Goal: Register for event/course

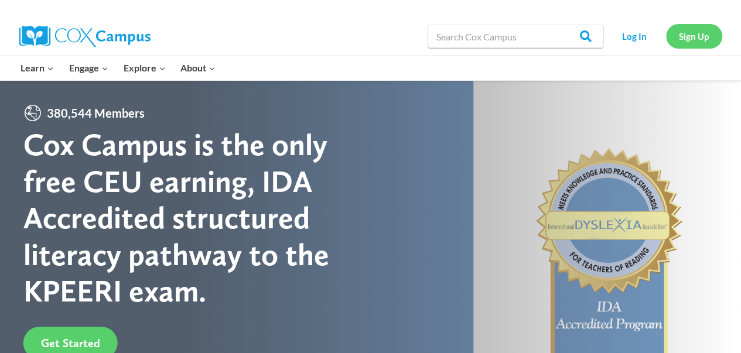
click at [690, 35] on link "Sign Up" at bounding box center [694, 36] width 56 height 24
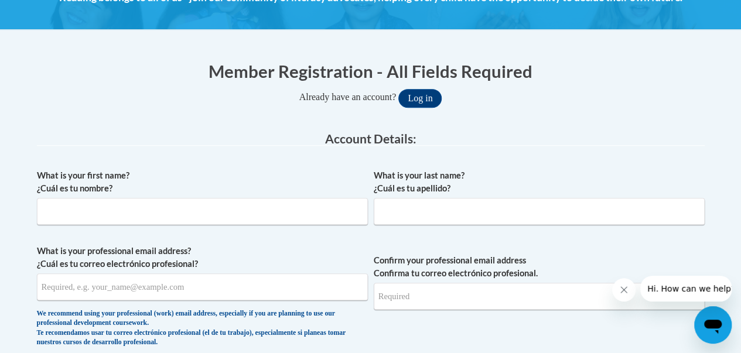
scroll to position [243, 0]
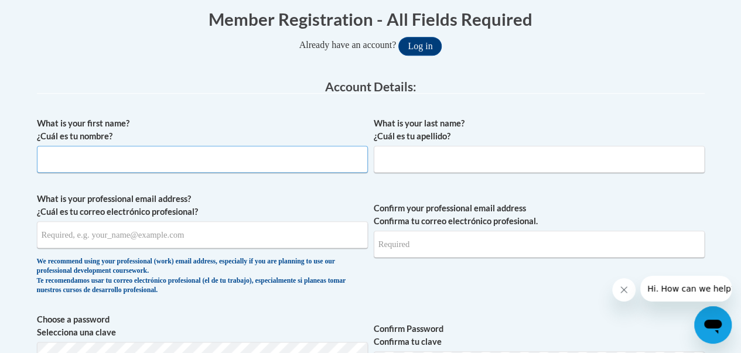
click at [233, 157] on input "What is your first name? ¿Cuál es tu nombre?" at bounding box center [202, 159] width 331 height 27
type input "Maria"
type input "Lopez"
type input "mariulopez1@hotmail.com"
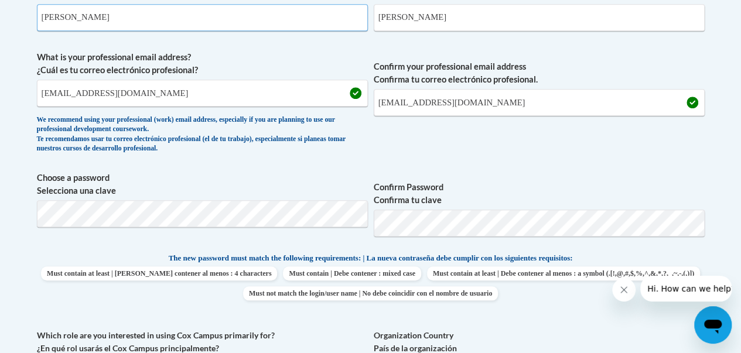
scroll to position [425, 0]
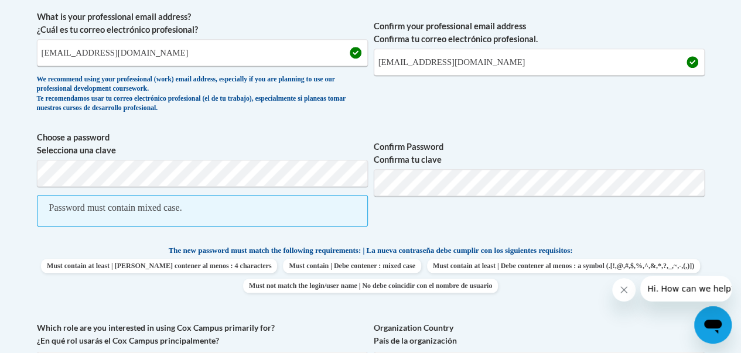
click at [491, 215] on span "Confirm Password Confirma tu clave" at bounding box center [539, 185] width 331 height 108
click at [695, 137] on span "Confirm Password Confirma tu clave" at bounding box center [539, 185] width 331 height 108
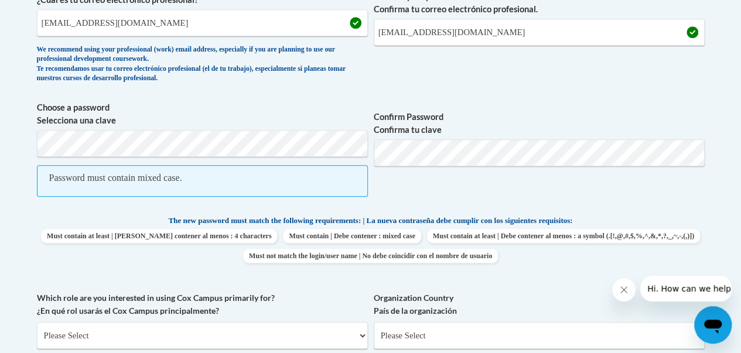
scroll to position [417, 0]
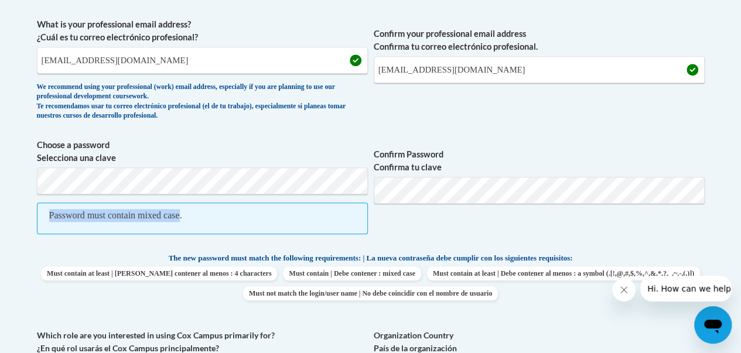
drag, startPoint x: 116, startPoint y: 209, endPoint x: 191, endPoint y: 208, distance: 75.0
click at [182, 209] on div "Password must contain mixed case." at bounding box center [115, 215] width 133 height 13
copy div "Password must contain mixed case"
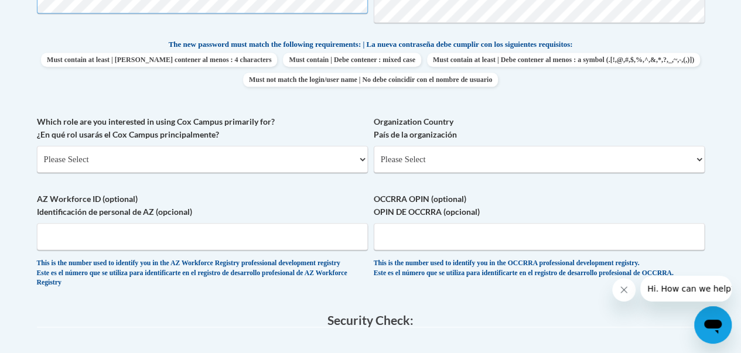
scroll to position [612, 0]
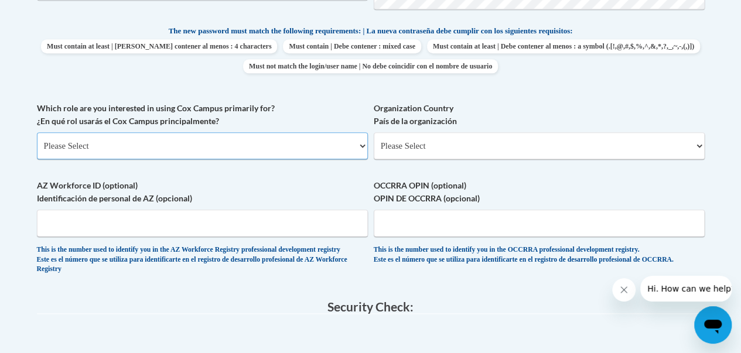
click at [362, 143] on select "Please Select College/University | Colegio/Universidad Community/Nonprofit Part…" at bounding box center [202, 145] width 331 height 27
select select "fbf2d438-af2f-41f8-98f1-81c410e29de3"
click at [37, 132] on select "Please Select College/University | Colegio/Universidad Community/Nonprofit Part…" at bounding box center [202, 145] width 331 height 27
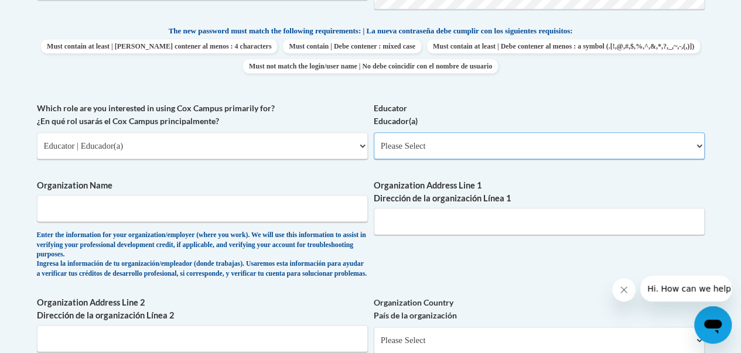
click at [698, 145] on select "Please Select Early Learning/Daycare Teacher/Family Home Care Provider | Maestr…" at bounding box center [539, 145] width 331 height 27
select select "5e2af403-4f2c-4e49-a02f-103e55d7b75b"
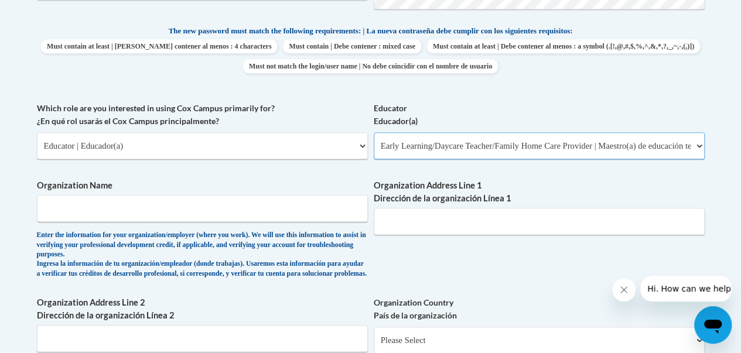
click at [374, 132] on select "Please Select Early Learning/Daycare Teacher/Family Home Care Provider | Maestr…" at bounding box center [539, 145] width 331 height 27
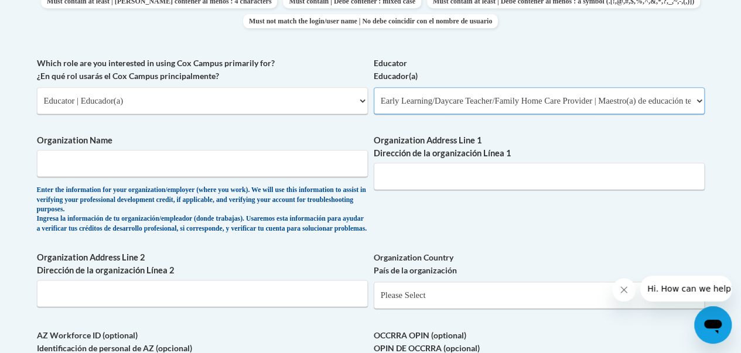
scroll to position [661, 0]
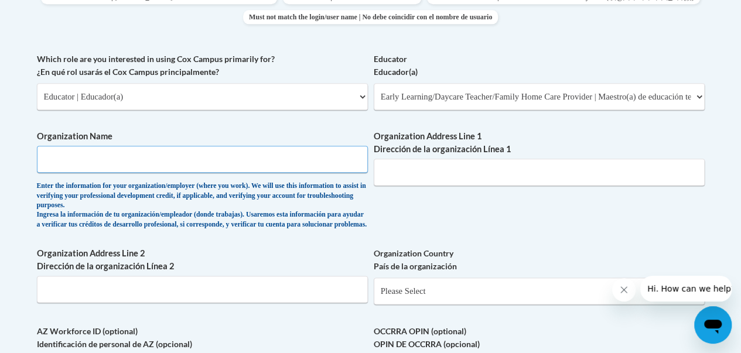
click at [178, 159] on input "Organization Name" at bounding box center [202, 159] width 331 height 27
type input "Sugar & Spice"
click at [436, 168] on input "Organization Address Line 1 Dirección de la organización Línea 1" at bounding box center [539, 172] width 331 height 27
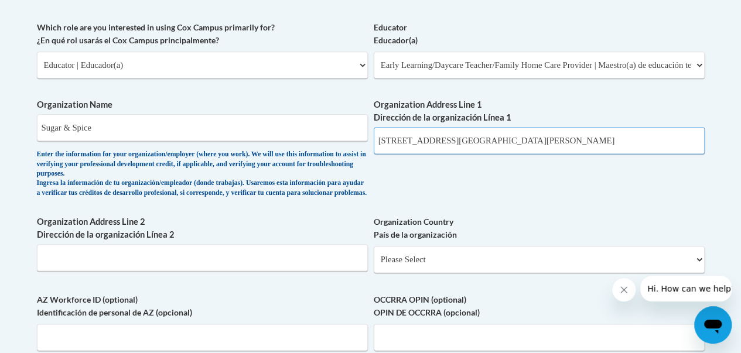
scroll to position [705, 0]
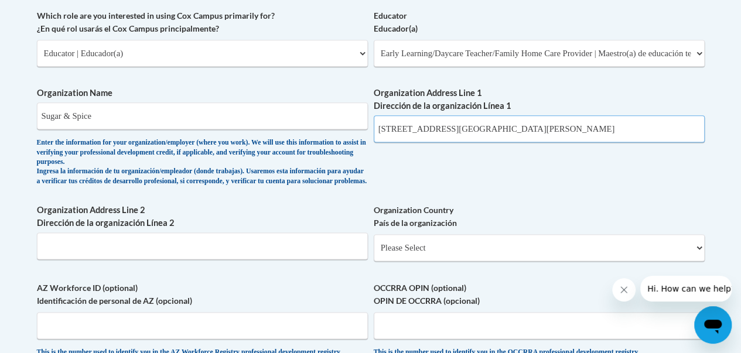
type input "26312 Lexington Oaks Blvd Wesley Chapel"
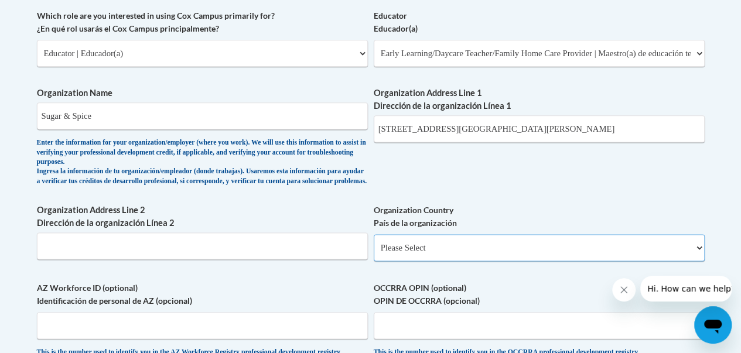
click at [695, 256] on select "Please Select United States | Estados Unidos Outside of the United States | Fue…" at bounding box center [539, 247] width 331 height 27
select select "ad49bcad-a171-4b2e-b99c-48b446064914"
click at [374, 244] on select "Please Select United States | Estados Unidos Outside of the United States | Fue…" at bounding box center [539, 247] width 331 height 27
select select
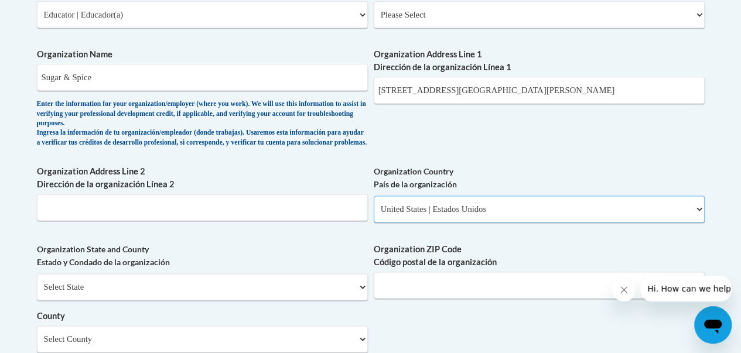
scroll to position [805, 0]
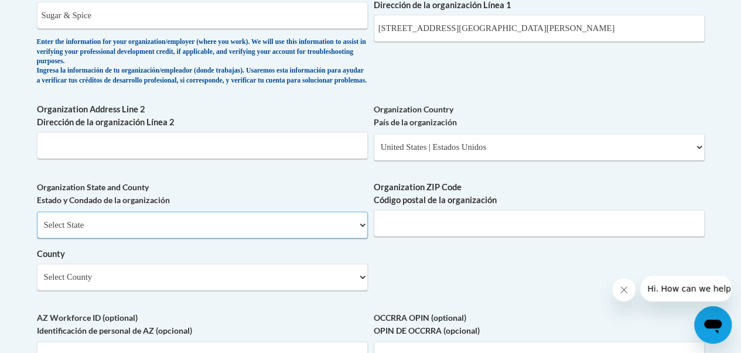
click at [367, 239] on select "Select State Alabama Alaska Arizona Arkansas California Colorado Connecticut De…" at bounding box center [202, 225] width 331 height 27
select select "Florida"
click at [37, 220] on select "Select State Alabama Alaska Arizona Arkansas California Colorado Connecticut De…" at bounding box center [202, 225] width 331 height 27
click at [510, 234] on input "Organization ZIP Code Código postal de la organización" at bounding box center [539, 223] width 331 height 27
type input "33545"
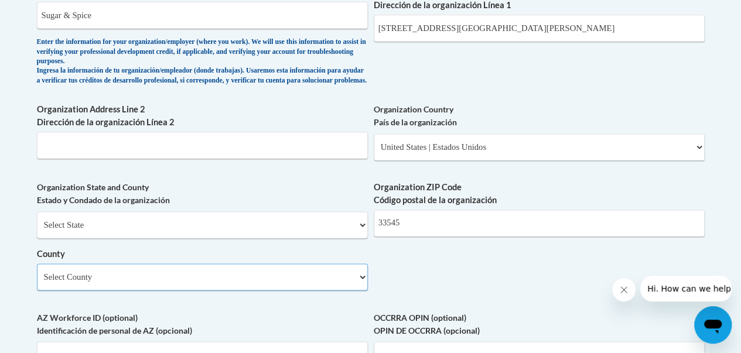
click at [363, 287] on select "Select County Alachua Baker Bay Bradford Brevard Broward Calhoun Charlotte Citr…" at bounding box center [202, 277] width 331 height 27
select select "Pasco"
click at [37, 273] on select "Select County Alachua Baker Bay Bradford Brevard Broward Calhoun Charlotte Citr…" at bounding box center [202, 277] width 331 height 27
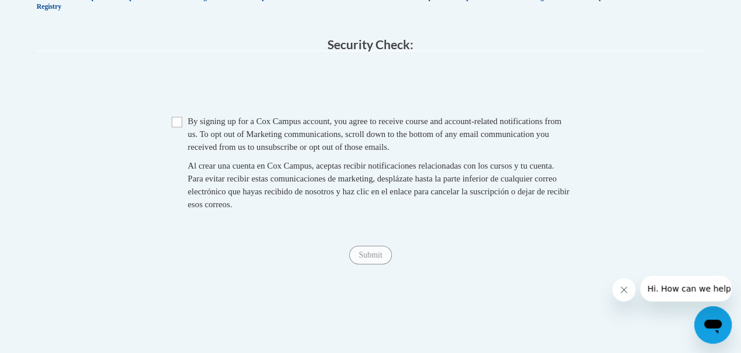
scroll to position [1212, 0]
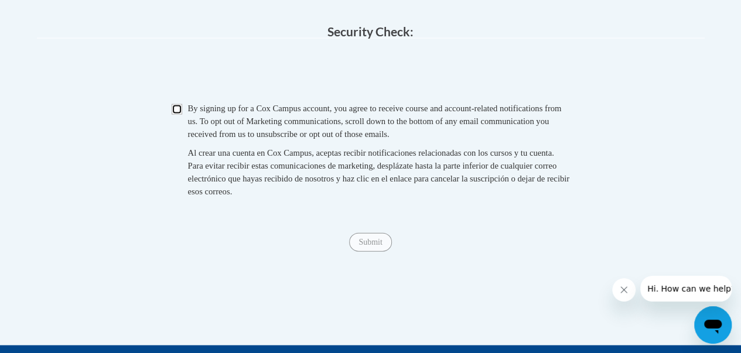
click at [179, 115] on input "Checkbox" at bounding box center [177, 109] width 11 height 11
checkbox input "true"
click at [370, 252] on input "Submit" at bounding box center [370, 242] width 42 height 19
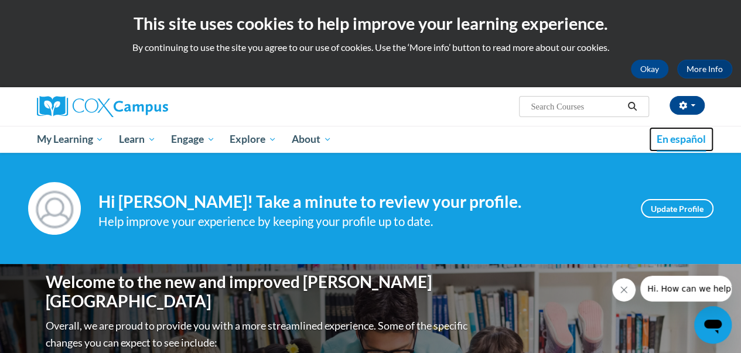
click at [690, 139] on span "En español" at bounding box center [681, 139] width 49 height 12
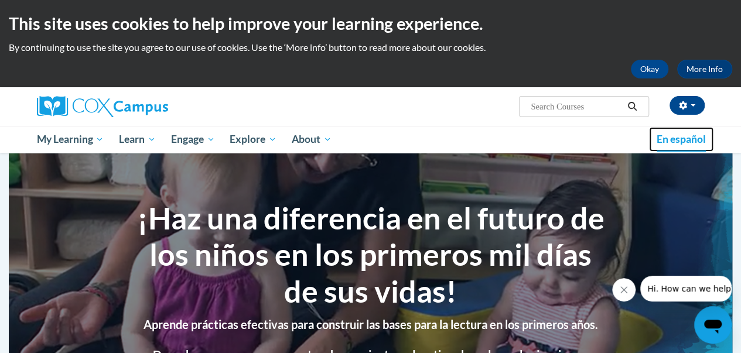
click at [685, 135] on span "En español" at bounding box center [681, 139] width 49 height 12
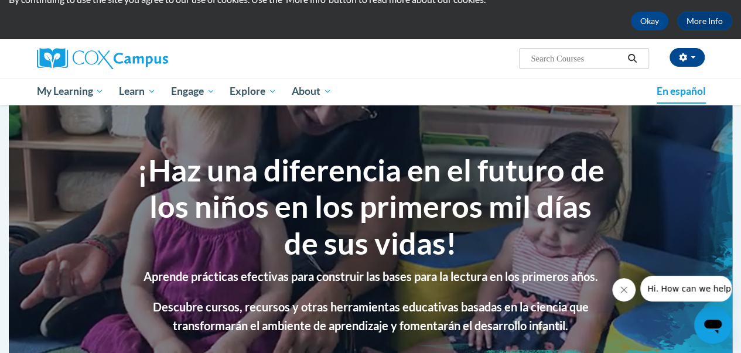
scroll to position [50, 0]
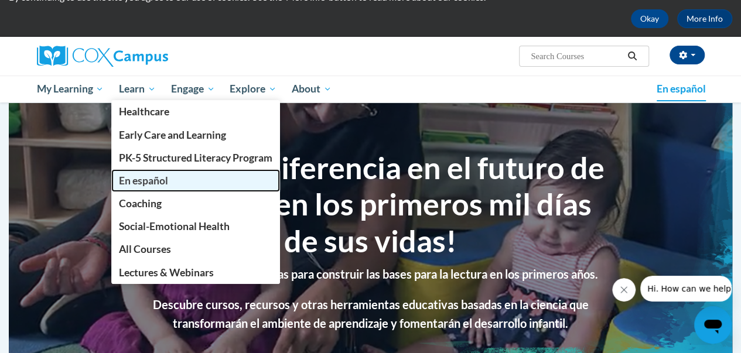
click at [157, 178] on span "En español" at bounding box center [143, 181] width 49 height 12
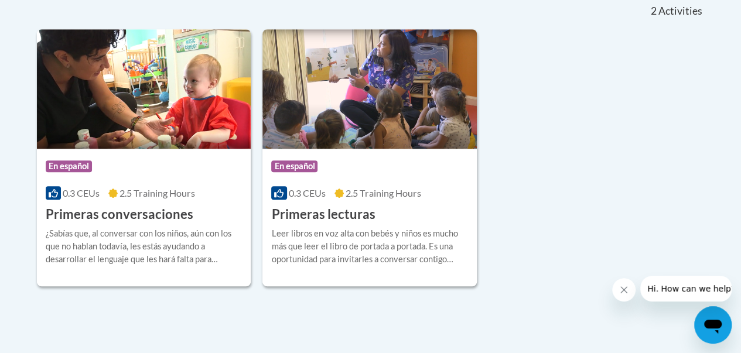
scroll to position [321, 0]
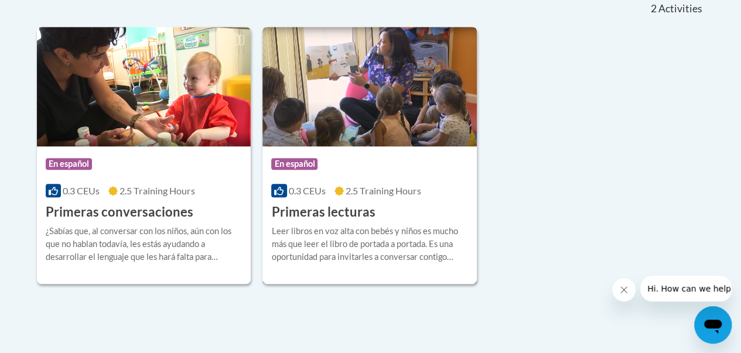
click at [360, 214] on h3 "Primeras lecturas" at bounding box center [323, 212] width 104 height 18
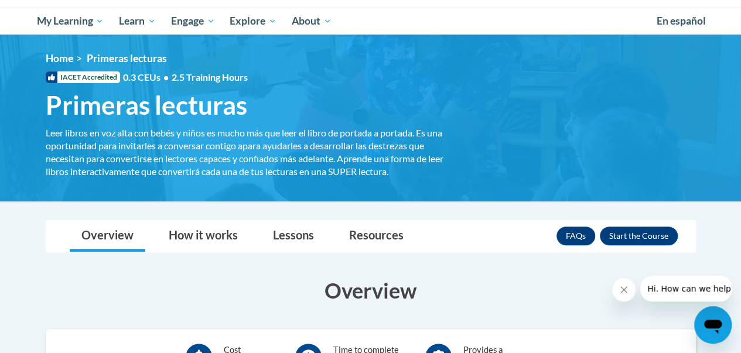
scroll to position [92, 0]
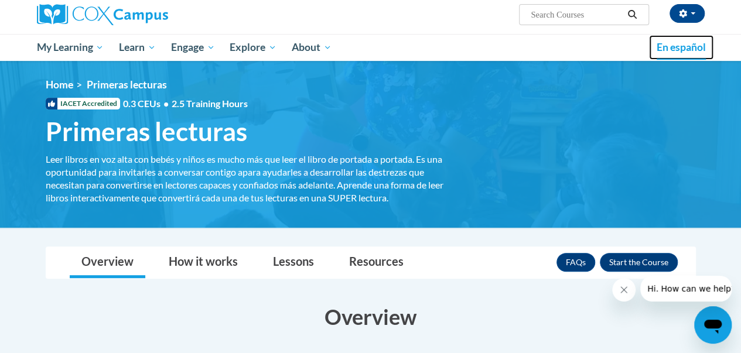
click at [690, 42] on span "En español" at bounding box center [681, 47] width 49 height 12
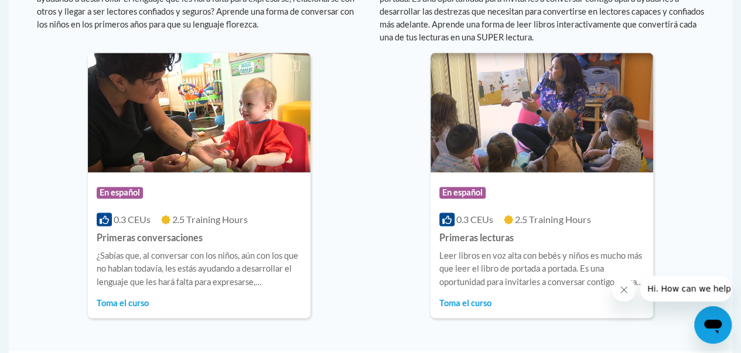
scroll to position [835, 0]
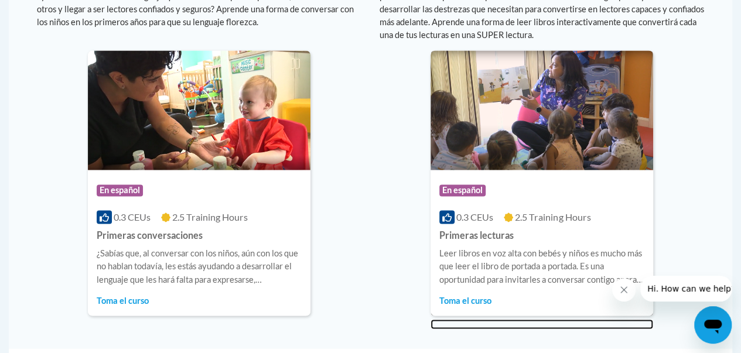
click at [529, 158] on img at bounding box center [542, 110] width 223 height 120
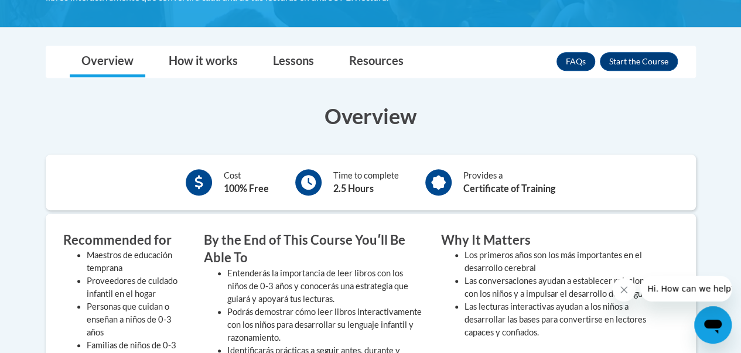
scroll to position [297, 0]
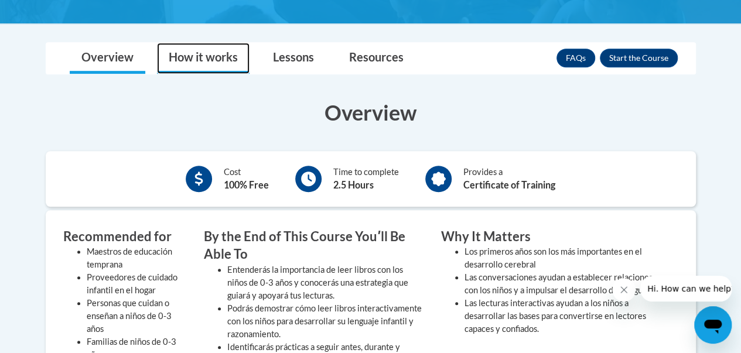
click at [212, 57] on link "How it works" at bounding box center [203, 58] width 93 height 31
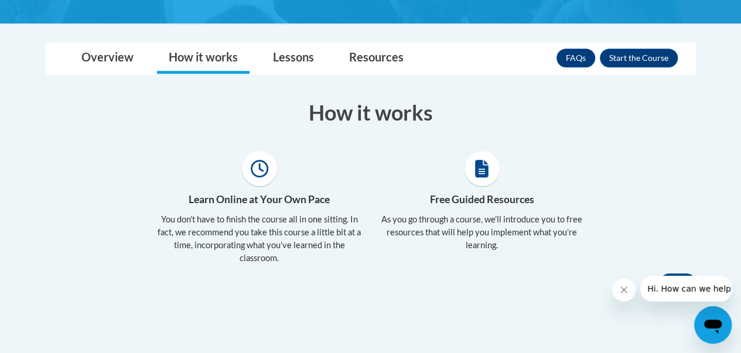
click at [484, 172] on icon at bounding box center [481, 169] width 13 height 18
click at [495, 205] on h4 "Free Guided Resources" at bounding box center [482, 199] width 205 height 15
click at [491, 233] on p "As you go through a course, we’ll introduce you to free resources that will hel…" at bounding box center [482, 232] width 205 height 39
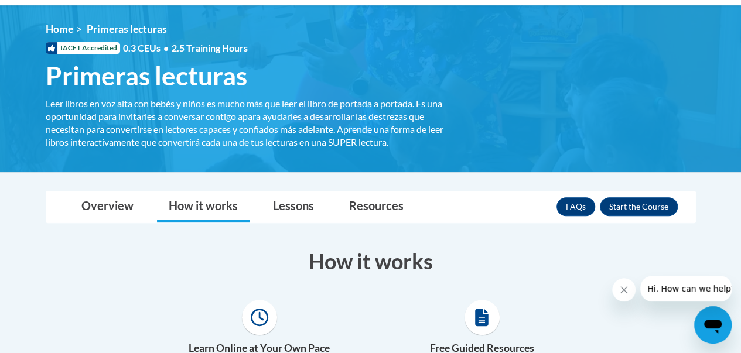
scroll to position [131, 0]
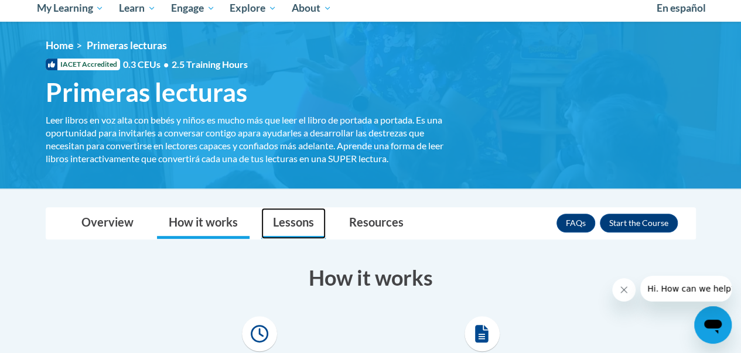
click at [304, 224] on link "Lessons" at bounding box center [293, 223] width 64 height 31
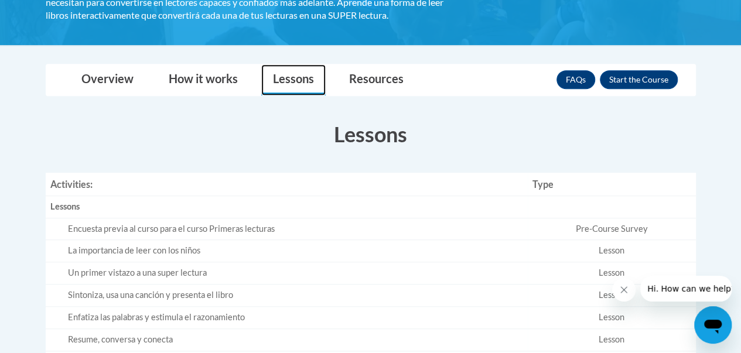
scroll to position [164, 0]
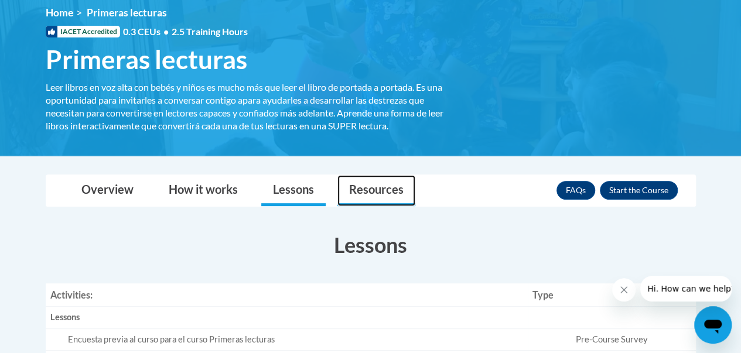
click at [390, 195] on link "Resources" at bounding box center [377, 190] width 78 height 31
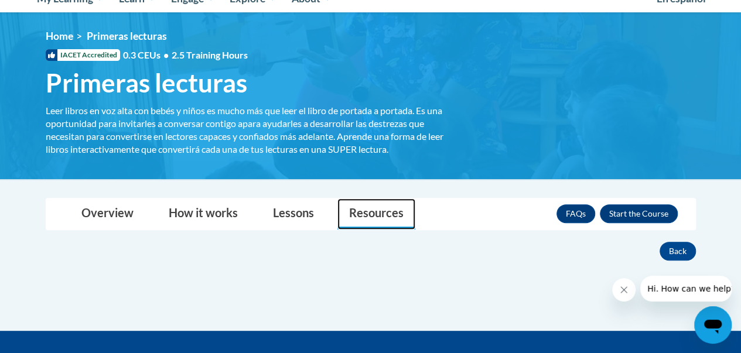
scroll to position [131, 0]
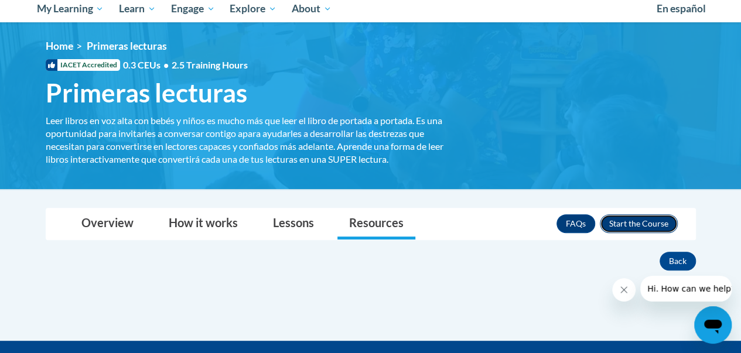
click at [637, 223] on button "Enroll" at bounding box center [639, 224] width 78 height 19
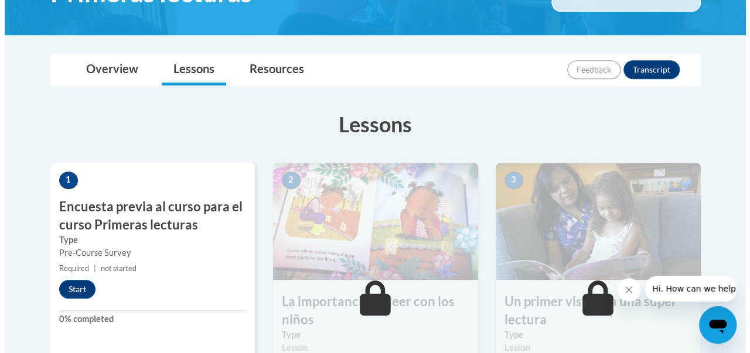
scroll to position [264, 0]
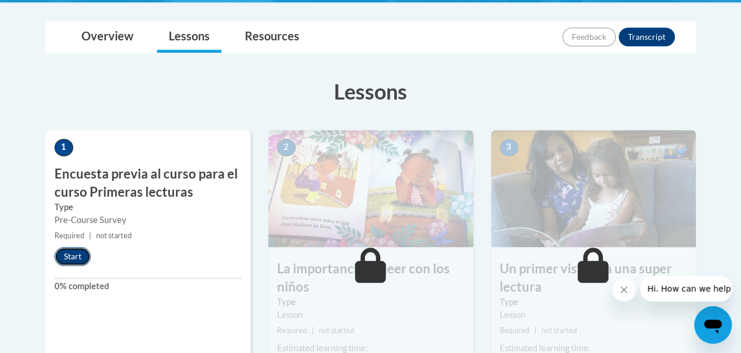
click at [69, 256] on button "Start" at bounding box center [73, 256] width 36 height 19
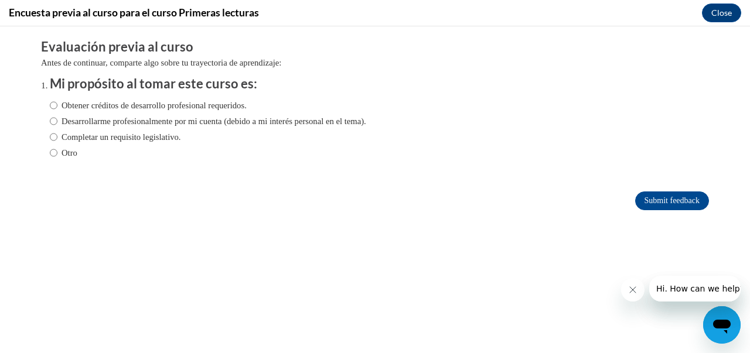
scroll to position [0, 0]
click at [50, 120] on label "Desarrollarme profesionalmente por mi cuenta (debido a mi interés personal en e…" at bounding box center [208, 121] width 317 height 13
click at [50, 120] on input "Desarrollarme profesionalmente por mi cuenta (debido a mi interés personal en e…" at bounding box center [54, 121] width 8 height 13
radio input "true"
click at [50, 121] on input "Desarrollarme profesionalmente por mi cuenta (debido a mi interés personal en e…" at bounding box center [54, 121] width 8 height 13
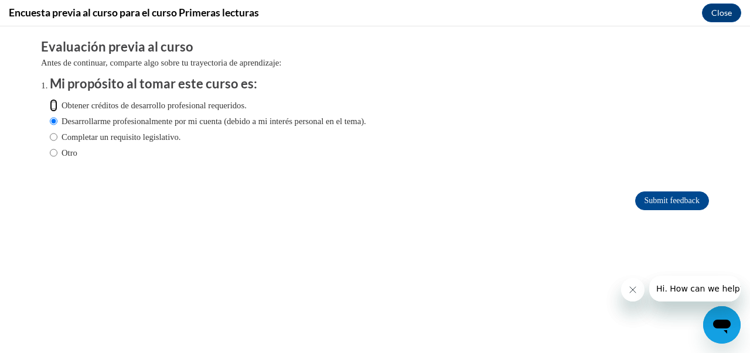
click at [50, 106] on input "Obtener créditos de desarrollo profesional requeridos." at bounding box center [54, 105] width 8 height 13
radio input "true"
click at [50, 121] on input "Desarrollarme profesionalmente por mi cuenta (debido a mi interés personal en e…" at bounding box center [54, 121] width 8 height 13
radio input "true"
click at [50, 106] on input "Obtener créditos de desarrollo profesional requeridos." at bounding box center [54, 105] width 8 height 13
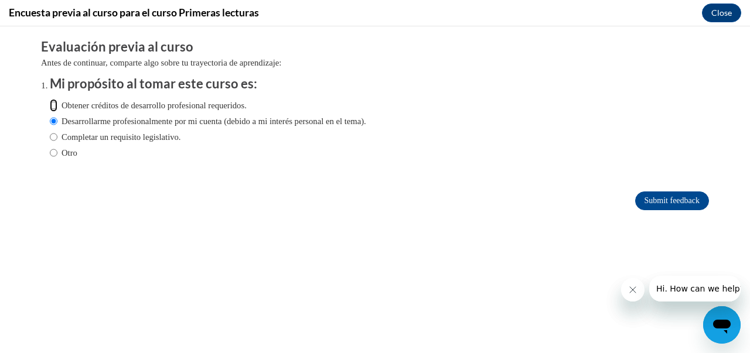
radio input "true"
click at [651, 196] on input "Submit feedback" at bounding box center [672, 201] width 74 height 19
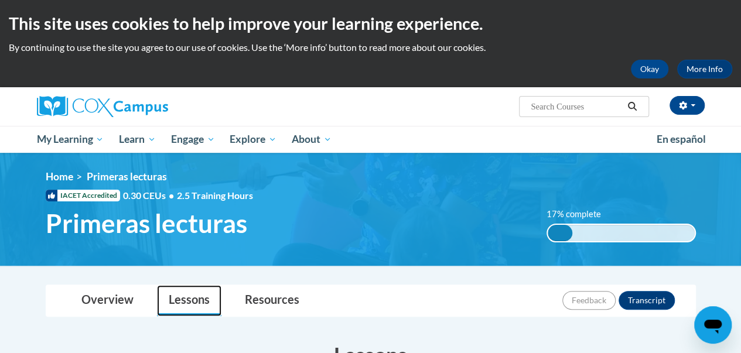
click at [182, 309] on link "Lessons" at bounding box center [189, 300] width 64 height 31
click at [183, 305] on link "Lessons" at bounding box center [189, 300] width 64 height 31
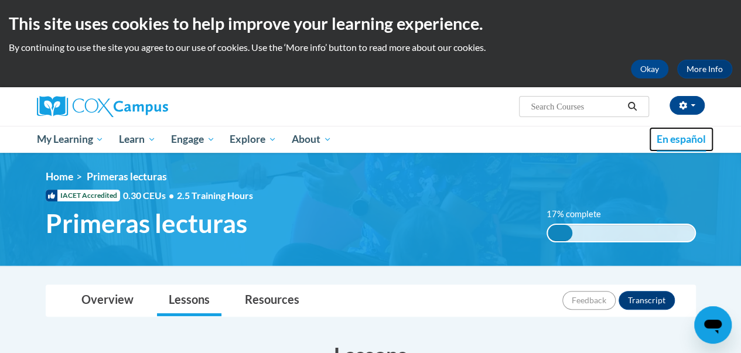
click at [688, 140] on span "En español" at bounding box center [681, 139] width 49 height 12
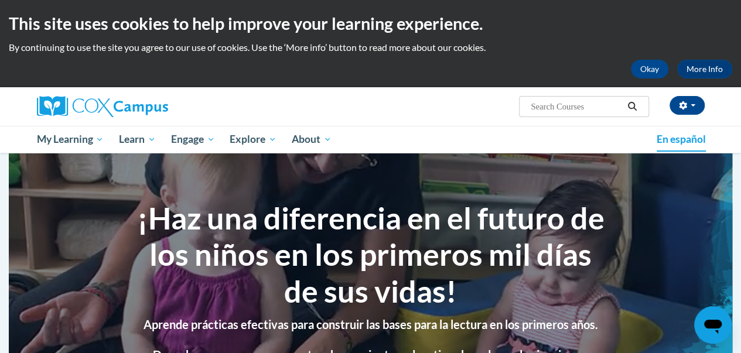
scroll to position [309, 0]
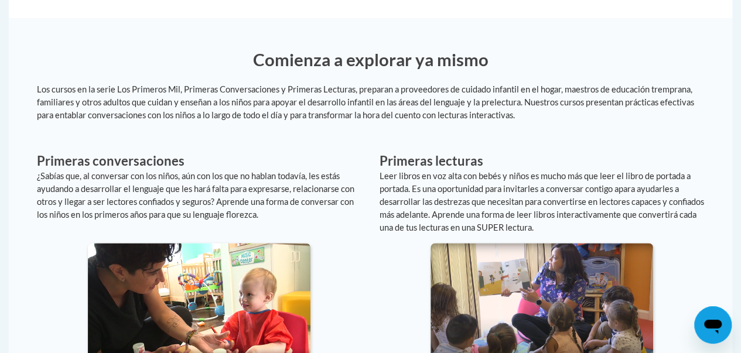
scroll to position [927, 0]
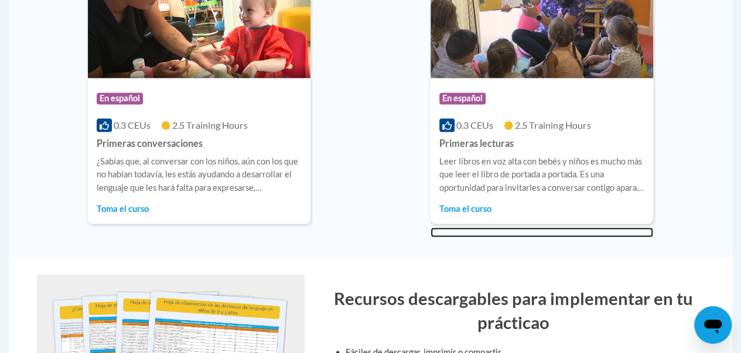
click at [478, 206] on span "Toma el curso" at bounding box center [466, 208] width 52 height 10
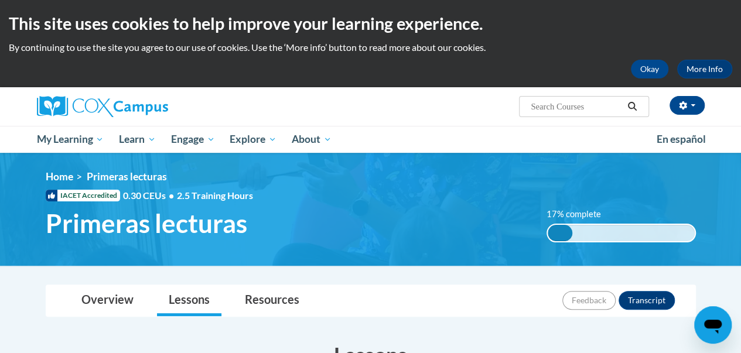
scroll to position [309, 0]
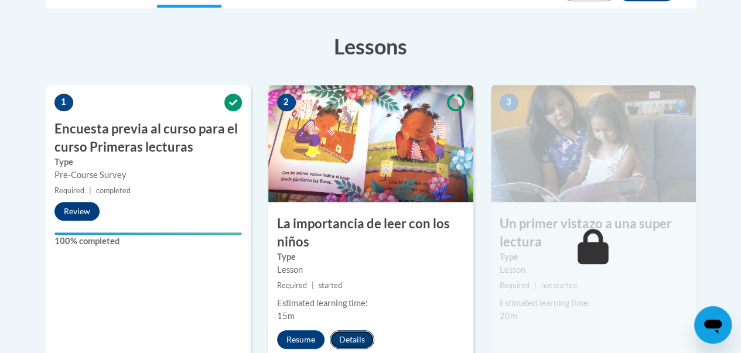
click at [349, 334] on button "Details" at bounding box center [352, 340] width 45 height 19
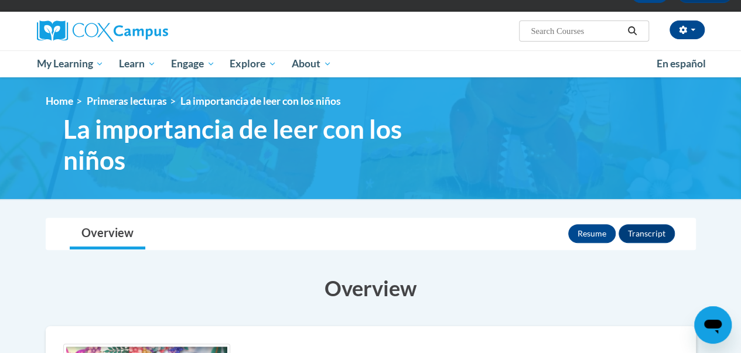
scroll to position [73, 0]
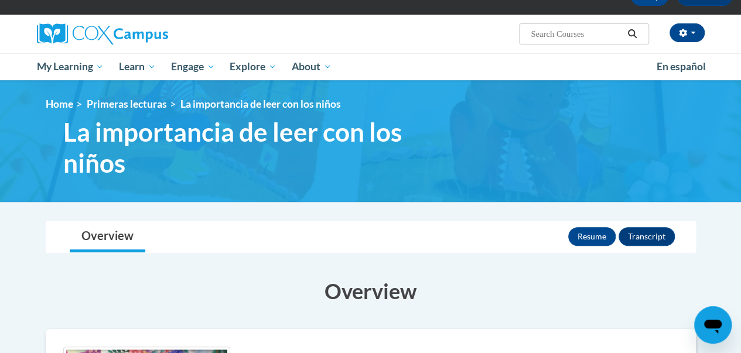
click at [634, 36] on icon "Search" at bounding box center [632, 33] width 11 height 9
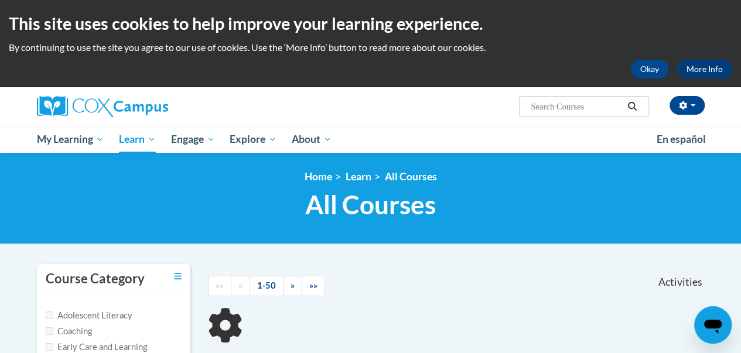
click at [562, 264] on div at bounding box center [371, 264] width 686 height 1
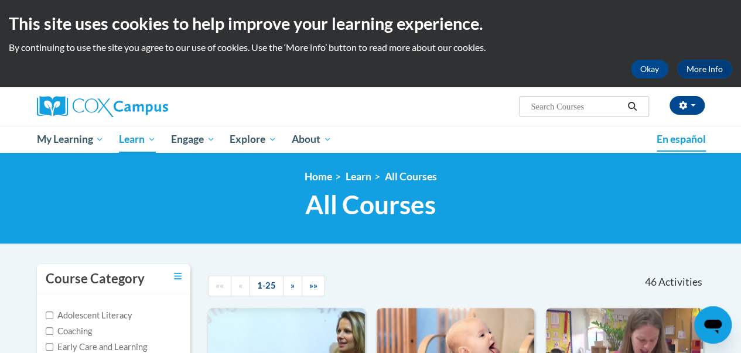
click at [679, 140] on span "En español" at bounding box center [681, 139] width 49 height 12
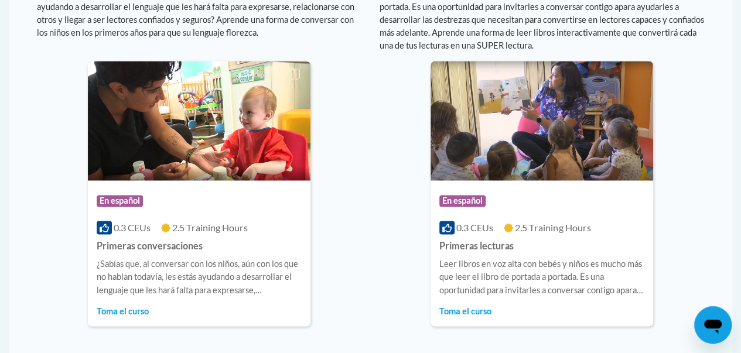
scroll to position [825, 0]
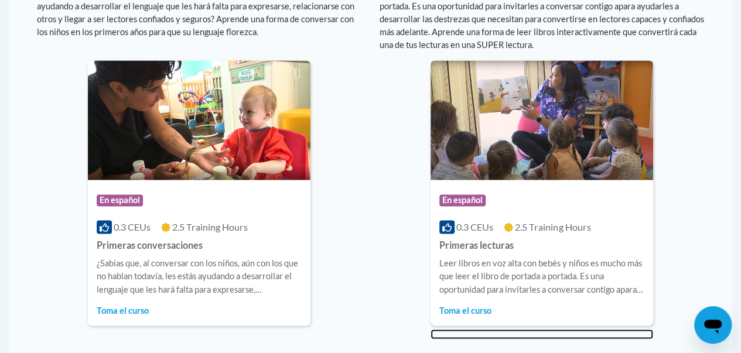
click at [477, 315] on span "Toma el curso" at bounding box center [466, 310] width 52 height 10
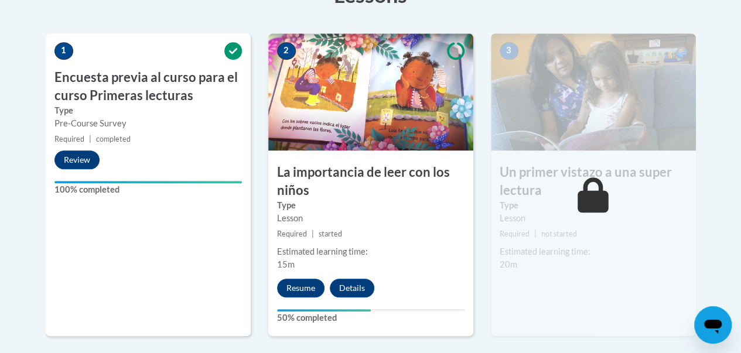
scroll to position [366, 0]
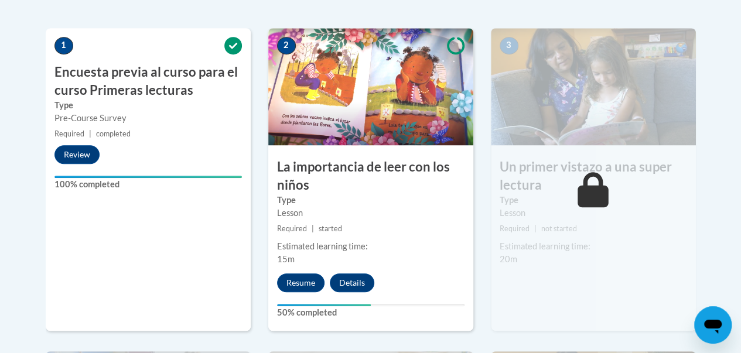
click at [397, 118] on img at bounding box center [370, 86] width 205 height 117
click at [401, 108] on img at bounding box center [370, 86] width 205 height 117
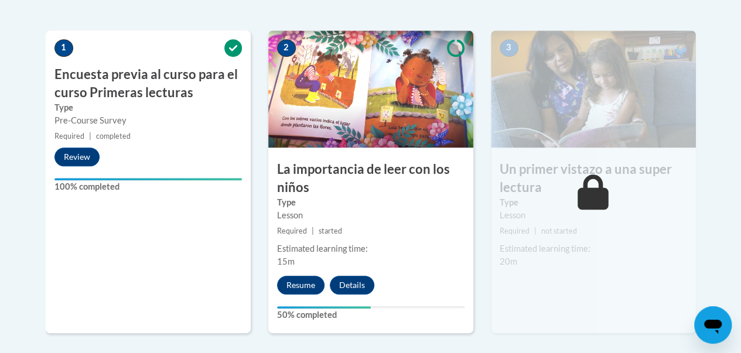
click at [434, 121] on img at bounding box center [370, 88] width 205 height 117
click at [450, 111] on img at bounding box center [370, 88] width 205 height 117
click at [420, 131] on img at bounding box center [370, 88] width 205 height 117
click at [305, 55] on img at bounding box center [370, 88] width 205 height 117
click at [294, 58] on img at bounding box center [370, 88] width 205 height 117
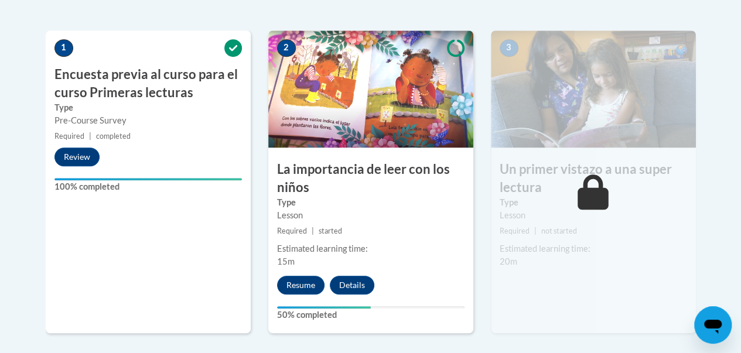
click at [359, 167] on h3 "La importancia de leer con los niños" at bounding box center [370, 179] width 205 height 36
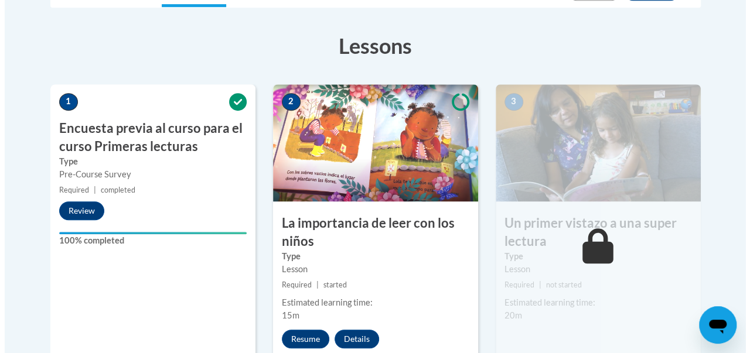
scroll to position [317, 0]
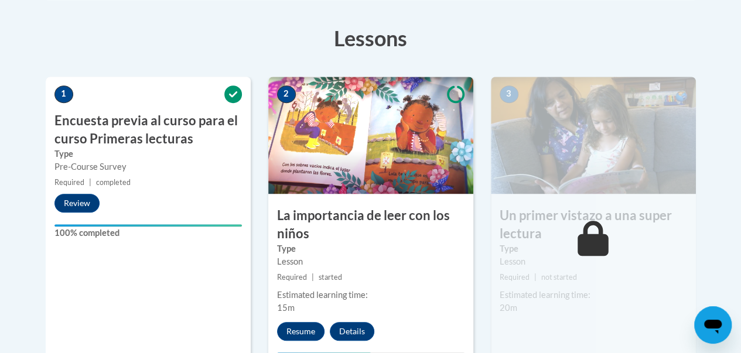
click at [381, 49] on h3 "Lessons" at bounding box center [371, 37] width 651 height 29
click at [382, 154] on img at bounding box center [370, 135] width 205 height 117
click at [389, 263] on div "Lesson" at bounding box center [371, 262] width 188 height 13
click at [366, 215] on h3 "La importancia de leer con los niños" at bounding box center [370, 225] width 205 height 36
click at [394, 164] on img at bounding box center [370, 135] width 205 height 117
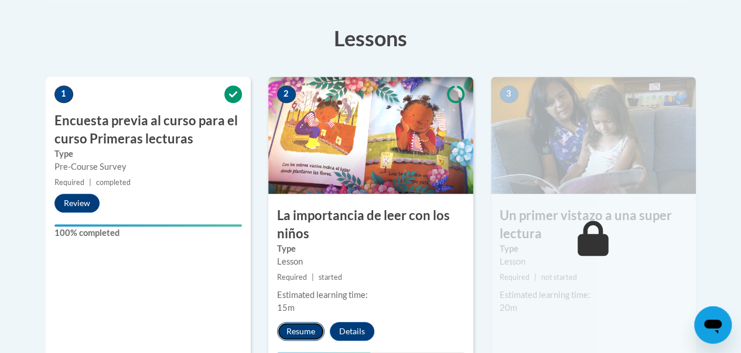
click at [304, 326] on button "Resume" at bounding box center [300, 331] width 47 height 19
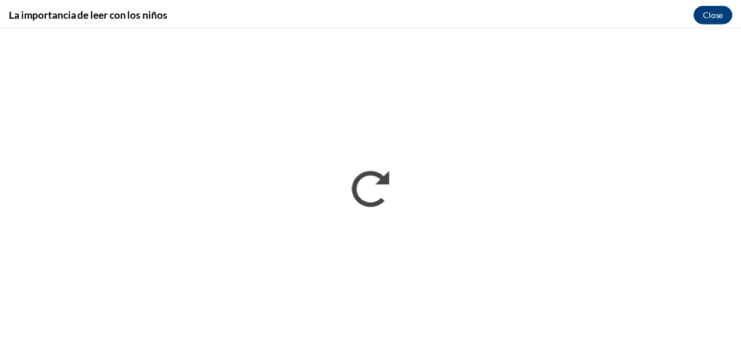
scroll to position [0, 0]
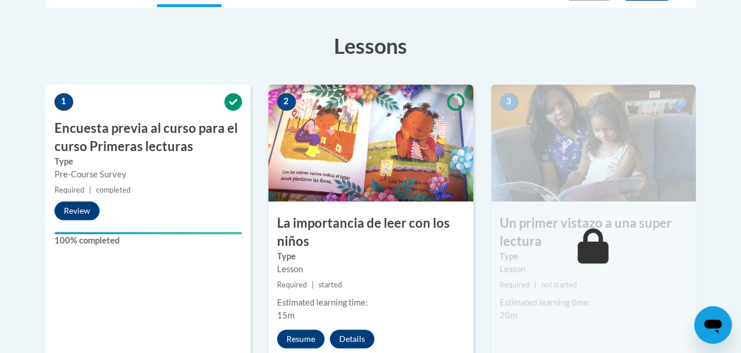
scroll to position [313, 0]
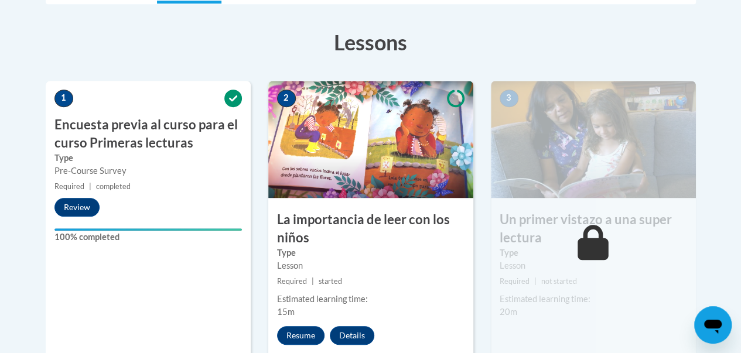
click at [417, 144] on img at bounding box center [370, 139] width 205 height 117
click at [377, 156] on img at bounding box center [370, 139] width 205 height 117
click at [436, 145] on img at bounding box center [370, 139] width 205 height 117
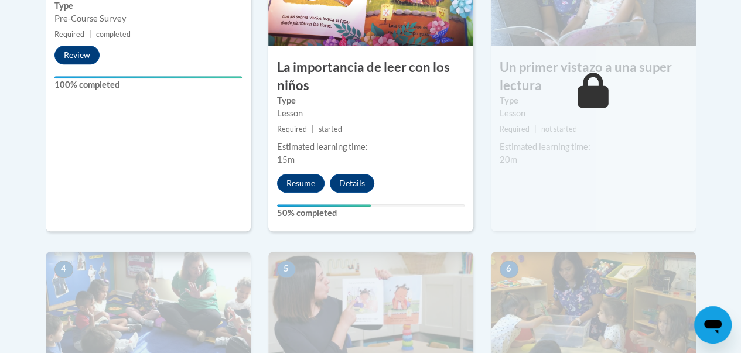
scroll to position [458, 0]
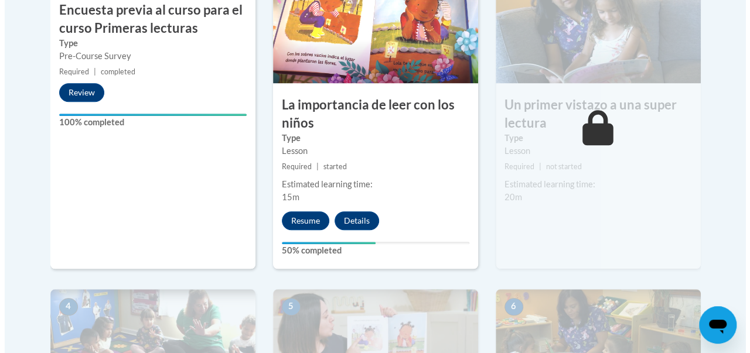
scroll to position [417, 0]
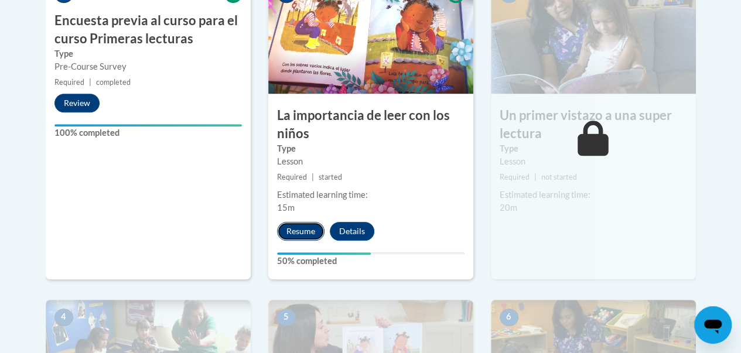
click at [302, 230] on button "Resume" at bounding box center [300, 231] width 47 height 19
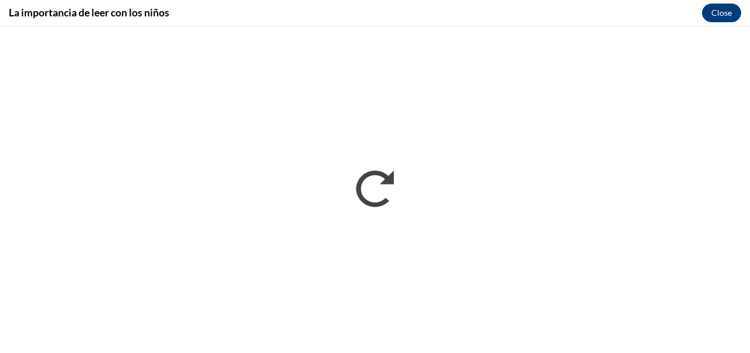
scroll to position [0, 0]
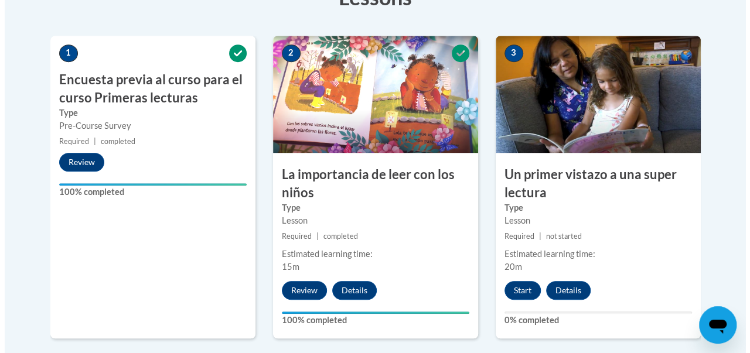
scroll to position [354, 0]
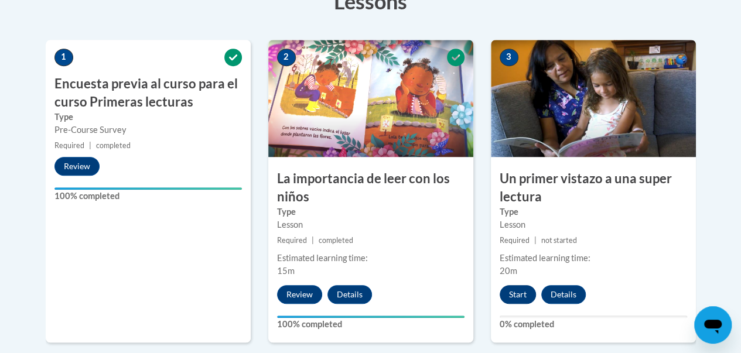
click at [516, 294] on button "Start" at bounding box center [518, 294] width 36 height 19
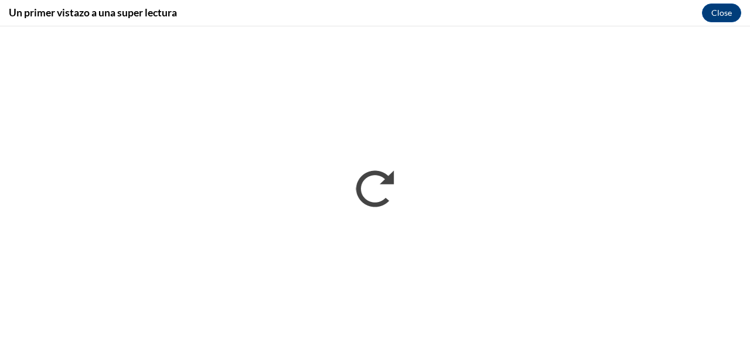
scroll to position [0, 0]
